Goal: Information Seeking & Learning: Learn about a topic

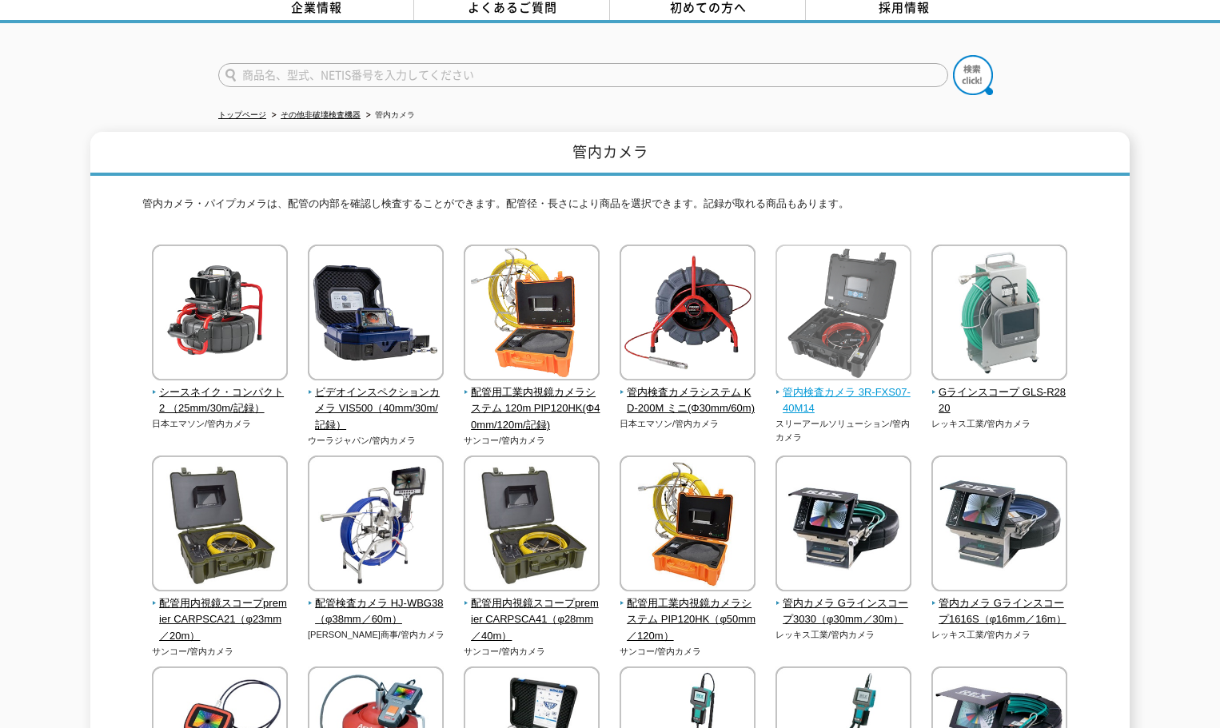
scroll to position [160, 0]
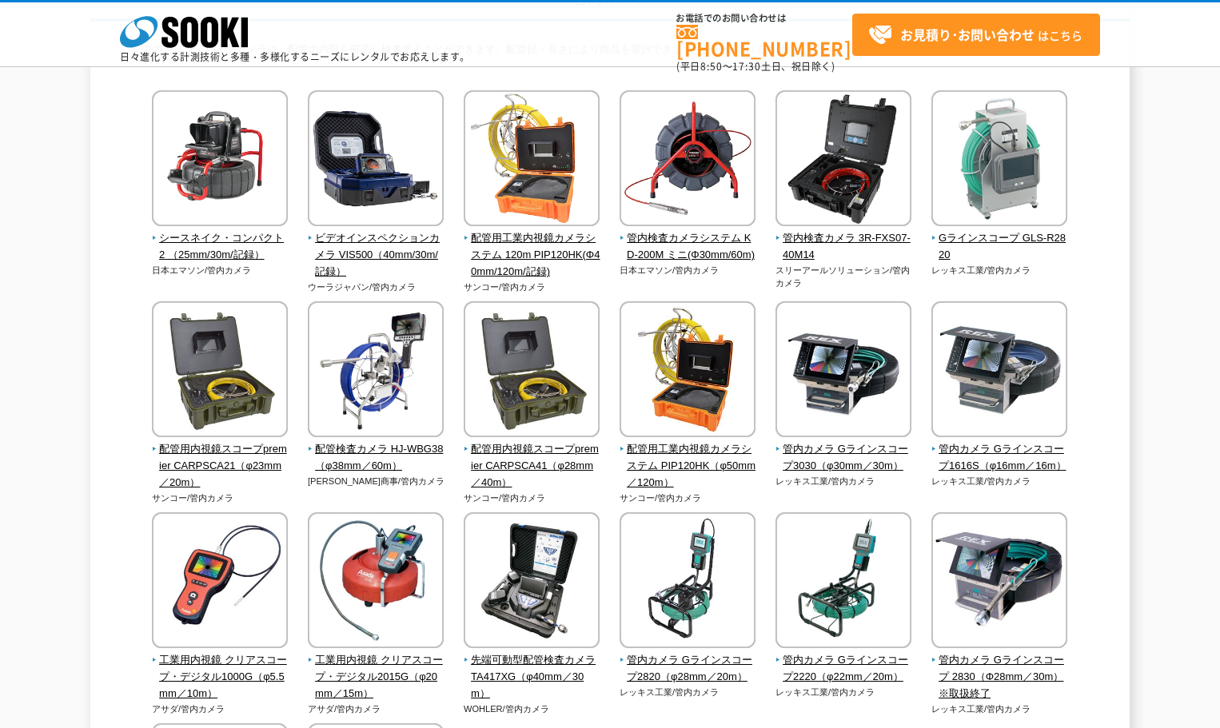
click at [1146, 289] on div "管内カメラ 管内カメラ・パイプカメラは、配管の内部を確認し検査することができます。配管径・長さにより商品を選択できます。記録が取れる商品もあります。 シースネ…" at bounding box center [610, 474] width 1220 height 993
click at [413, 396] on img at bounding box center [376, 371] width 136 height 140
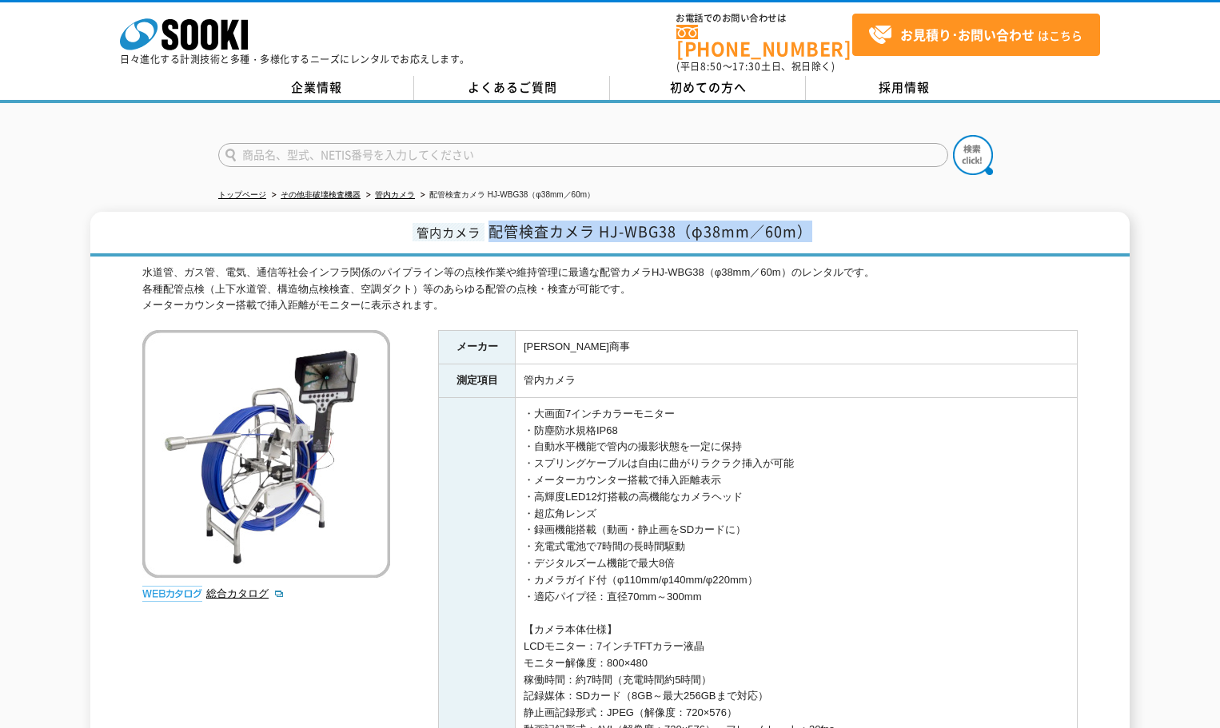
drag, startPoint x: 822, startPoint y: 224, endPoint x: 491, endPoint y: 236, distance: 331.1
click at [491, 236] on h1 "管内カメラ 配管検査カメラ HJ-WBG38（φ38mm／60m）" at bounding box center [609, 234] width 1039 height 45
copy span "配管検査カメラ HJ-WBG38（φ38mm／60m）"
